Goal: Task Accomplishment & Management: Manage account settings

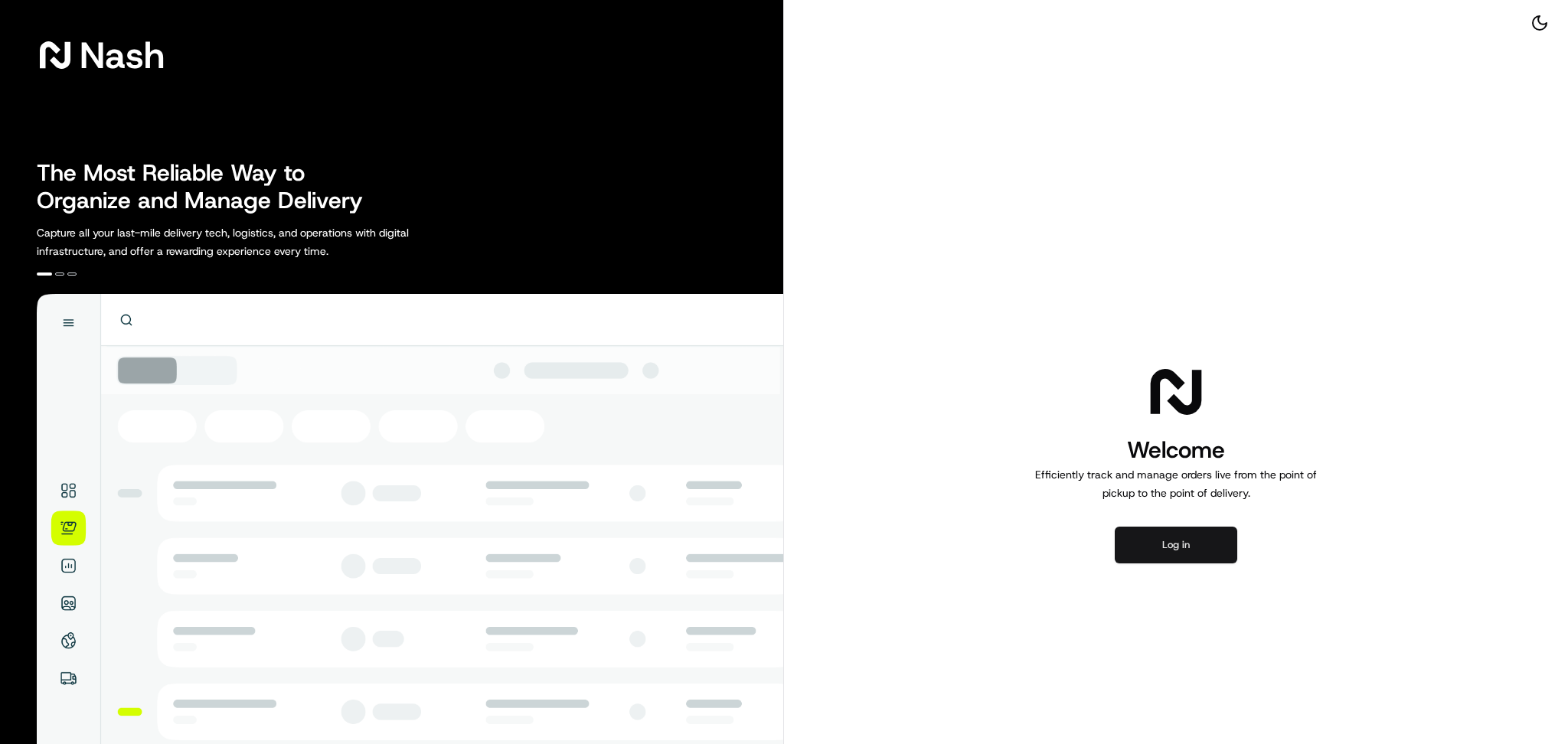
click at [1173, 552] on button "Log in" at bounding box center [1176, 544] width 123 height 36
